Goal: Task Accomplishment & Management: Use online tool/utility

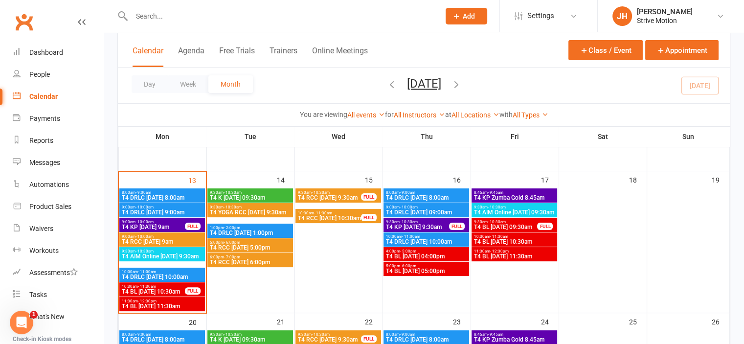
scroll to position [183, 0]
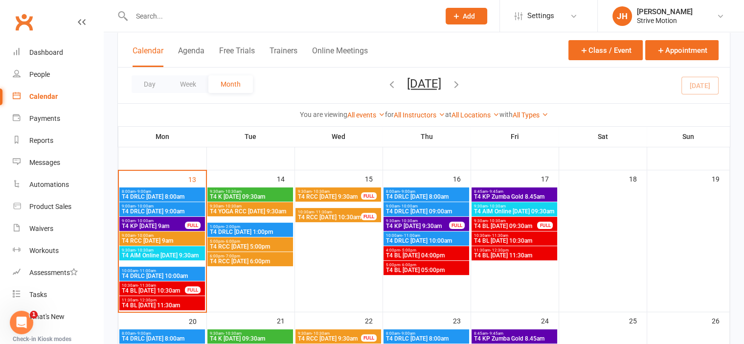
click at [163, 255] on span "T4 AIM Online [DATE] 9:30am" at bounding box center [162, 256] width 82 height 6
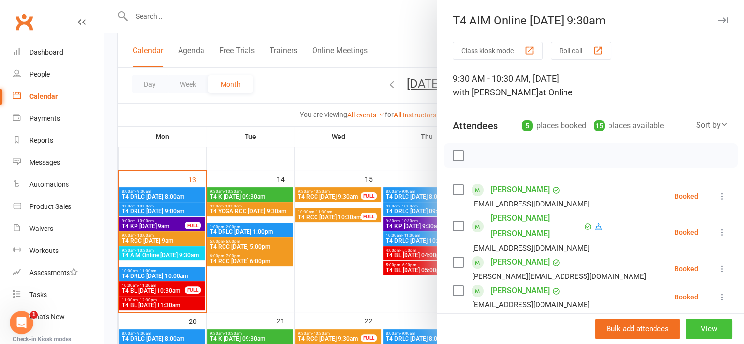
click at [695, 328] on button "View" at bounding box center [709, 329] width 46 height 21
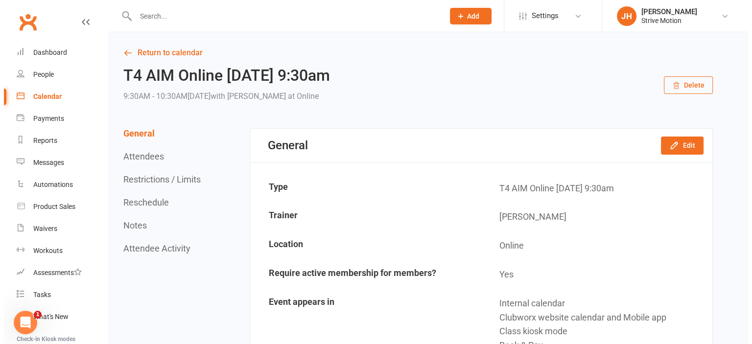
scroll to position [185, 0]
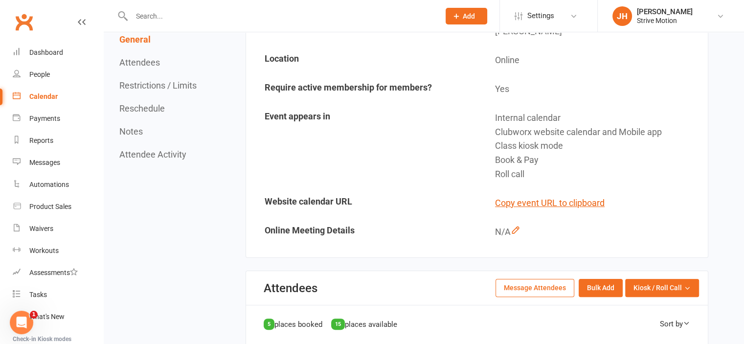
click at [518, 227] on icon at bounding box center [516, 230] width 10 height 10
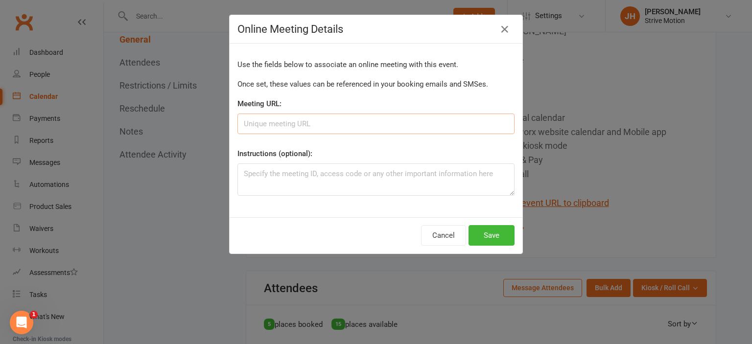
click at [309, 119] on input "Meeting URL:" at bounding box center [375, 124] width 277 height 21
paste input "[URL][DOMAIN_NAME]"
type input "[URL][DOMAIN_NAME]"
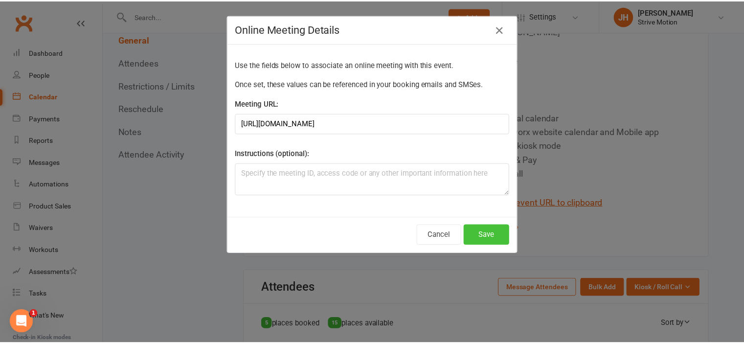
scroll to position [0, 0]
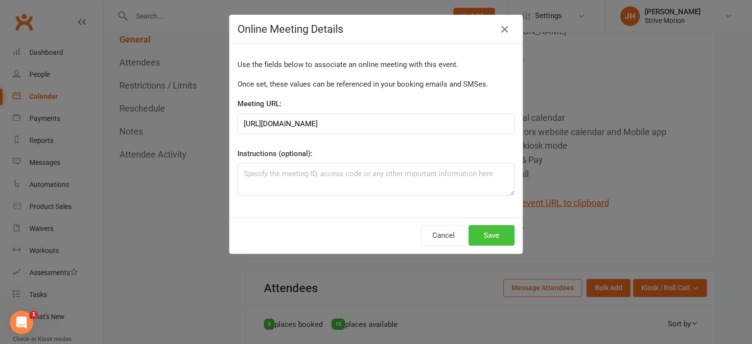
click at [493, 227] on button "Save" at bounding box center [491, 235] width 46 height 21
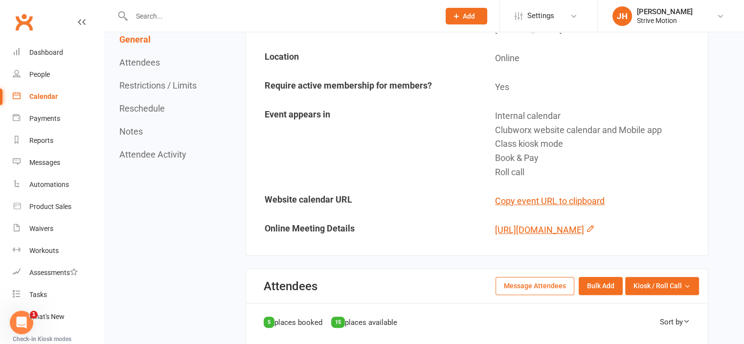
scroll to position [188, 0]
click at [511, 237] on div "[URL][DOMAIN_NAME]" at bounding box center [597, 230] width 205 height 14
click at [505, 234] on link "[URL][DOMAIN_NAME]" at bounding box center [539, 229] width 89 height 10
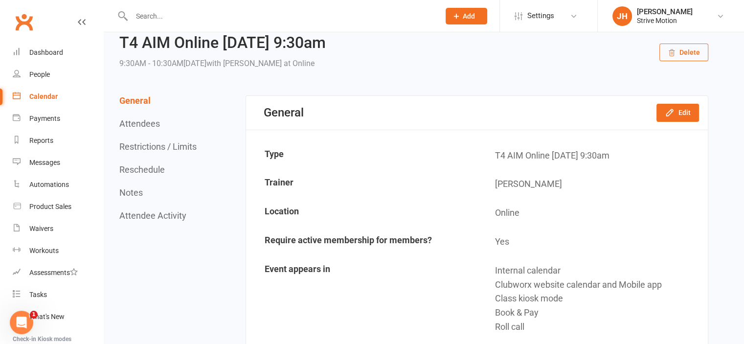
scroll to position [0, 0]
